Goal: Obtain resource: Obtain resource

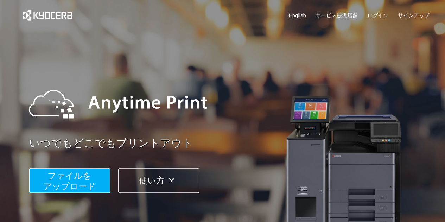
click at [70, 178] on span "ファイルを ​​アップロード" at bounding box center [69, 181] width 52 height 20
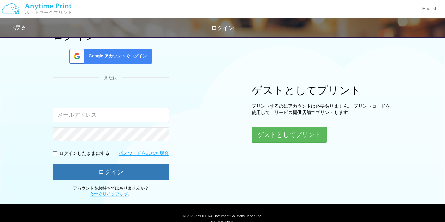
scroll to position [54, 0]
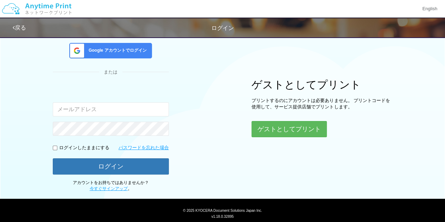
click at [203, 66] on div "ログイン Google アカウントでログイン または 入力されたメールアドレスまたはパスワードが正しくありません。 ログインしたままにする パスワードを忘れた…" at bounding box center [223, 86] width 422 height 212
click at [275, 126] on button "ゲストとしてプリント" at bounding box center [289, 128] width 75 height 15
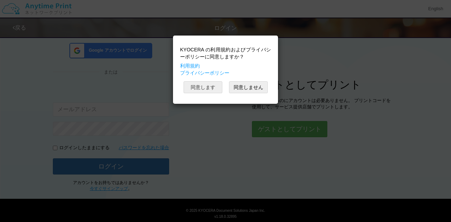
click at [203, 88] on button "同意します" at bounding box center [202, 87] width 39 height 12
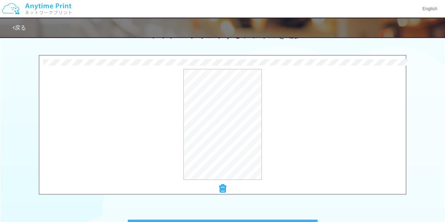
scroll to position [313, 0]
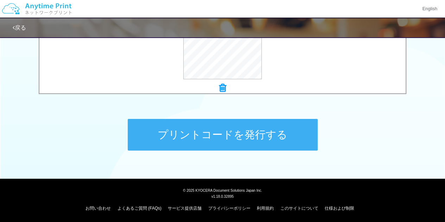
click at [253, 137] on button "プリントコードを発行する" at bounding box center [223, 135] width 190 height 32
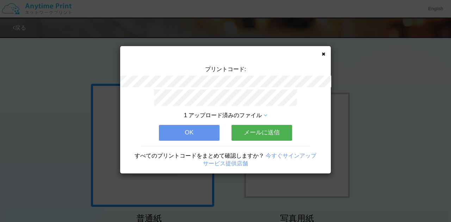
click at [253, 125] on button "メールに送信" at bounding box center [261, 132] width 61 height 15
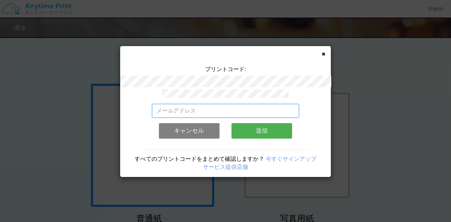
click at [231, 106] on input "email" at bounding box center [225, 111] width 147 height 14
type input "[EMAIL_ADDRESS][DOMAIN_NAME]"
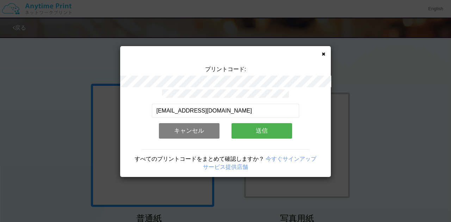
click at [247, 125] on button "送信" at bounding box center [261, 130] width 61 height 15
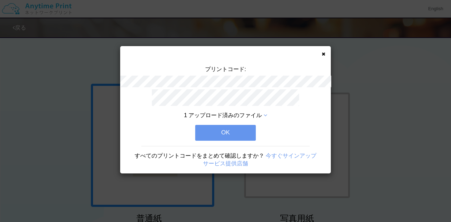
click at [239, 131] on button "OK" at bounding box center [225, 132] width 61 height 15
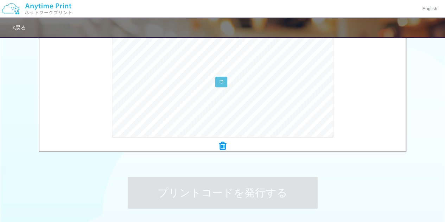
scroll to position [313, 0]
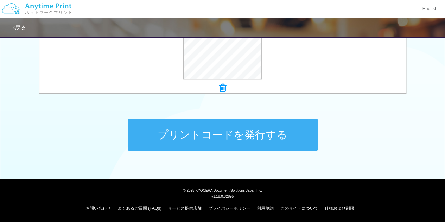
click at [270, 140] on button "プリントコードを発行する" at bounding box center [223, 135] width 190 height 32
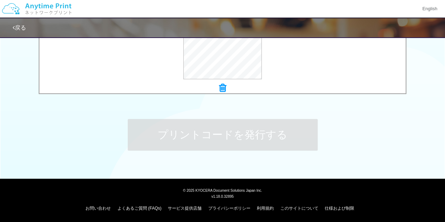
scroll to position [0, 0]
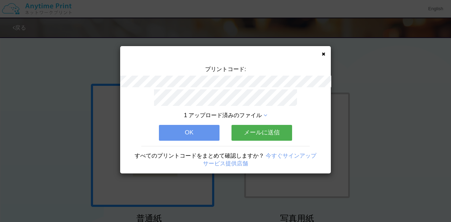
click at [256, 130] on button "メールに送信" at bounding box center [261, 132] width 61 height 15
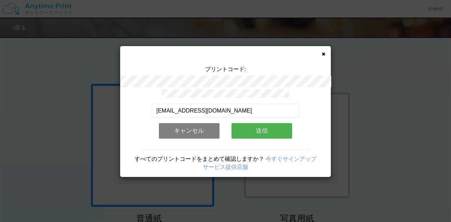
click at [268, 131] on button "送信" at bounding box center [261, 130] width 61 height 15
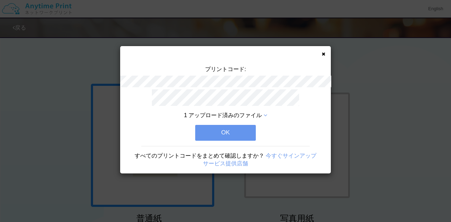
click at [227, 127] on button "OK" at bounding box center [225, 132] width 61 height 15
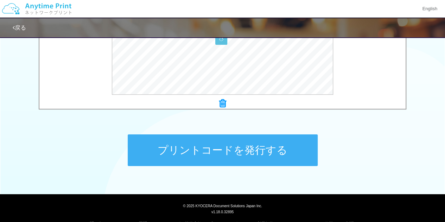
scroll to position [313, 0]
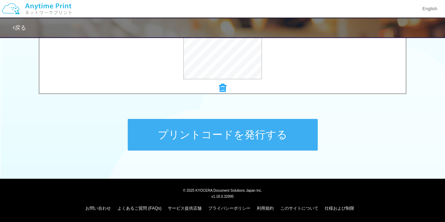
click at [250, 124] on button "プリントコードを発行する" at bounding box center [223, 135] width 190 height 32
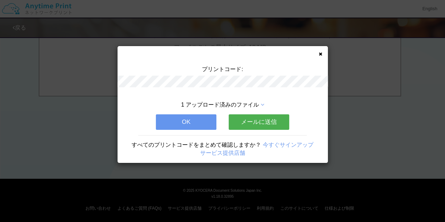
scroll to position [0, 0]
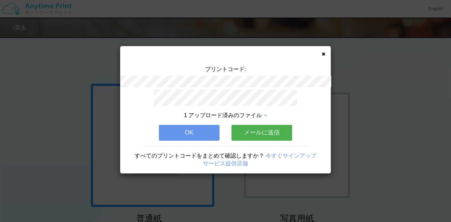
click at [260, 131] on button "メールに送信" at bounding box center [261, 132] width 61 height 15
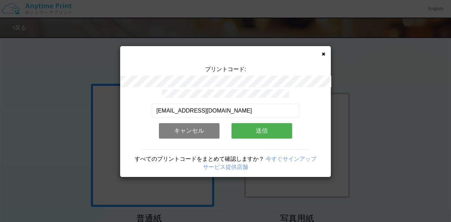
click at [266, 128] on button "送信" at bounding box center [261, 130] width 61 height 15
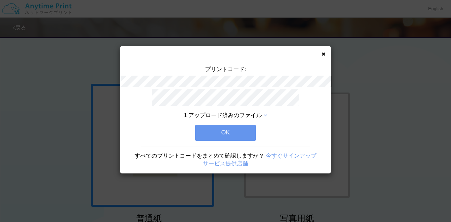
click at [230, 129] on button "OK" at bounding box center [225, 132] width 61 height 15
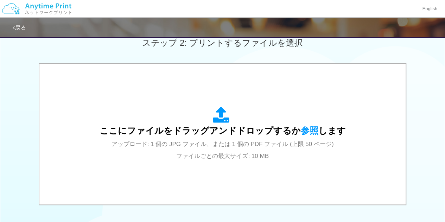
scroll to position [253, 0]
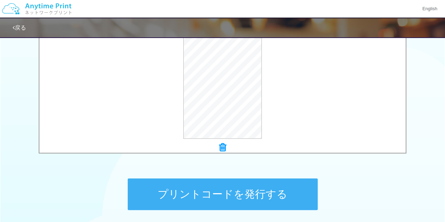
click at [276, 197] on button "プリントコードを発行する" at bounding box center [223, 194] width 190 height 32
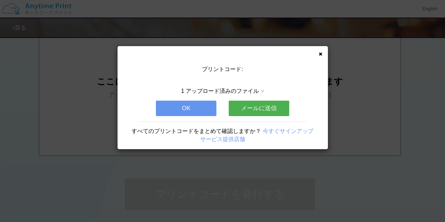
scroll to position [0, 0]
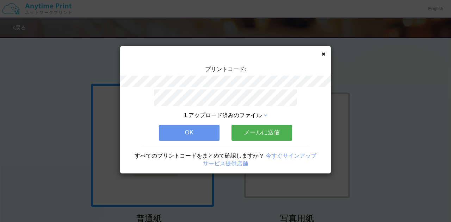
click at [260, 127] on button "メールに送信" at bounding box center [261, 132] width 61 height 15
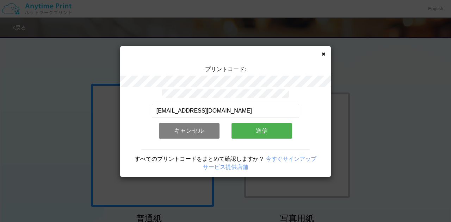
click at [260, 127] on button "送信" at bounding box center [261, 130] width 61 height 15
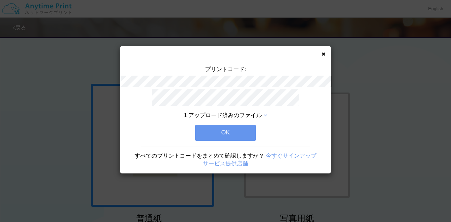
click at [233, 132] on button "OK" at bounding box center [225, 132] width 61 height 15
